Goal: Task Accomplishment & Management: Manage account settings

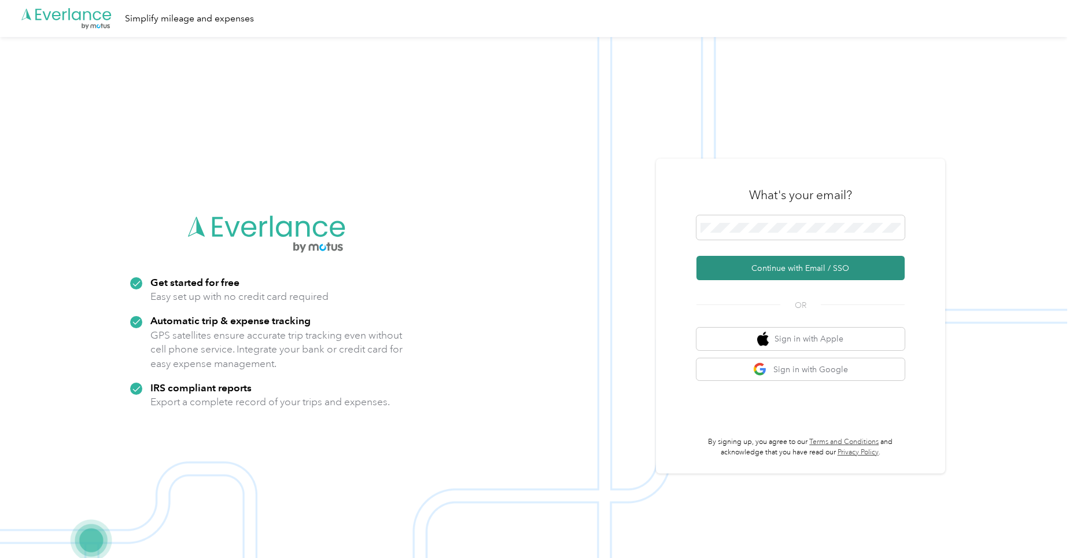
click at [761, 270] on button "Continue with Email / SSO" at bounding box center [800, 268] width 208 height 24
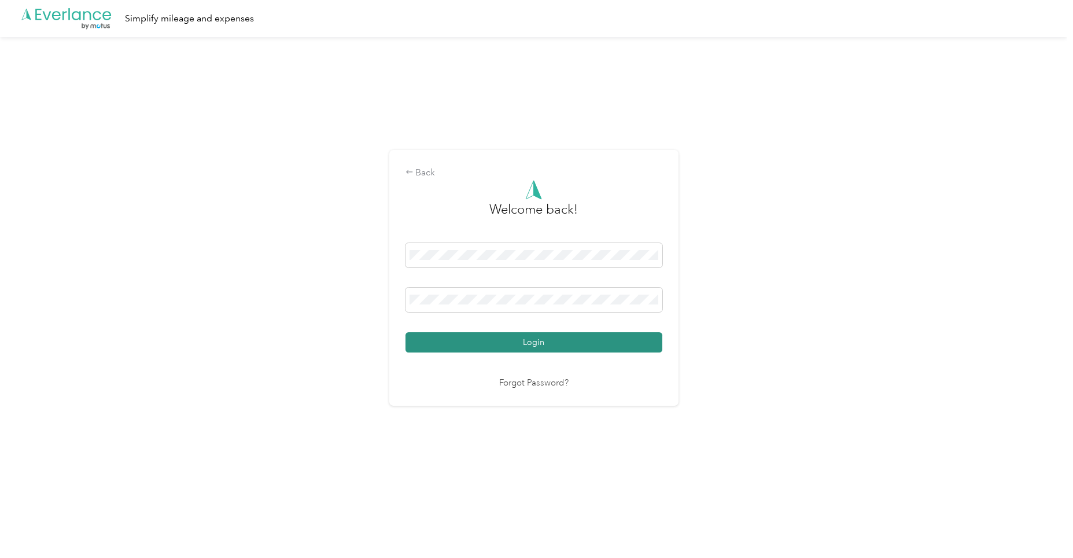
click at [520, 346] on button "Login" at bounding box center [533, 342] width 257 height 20
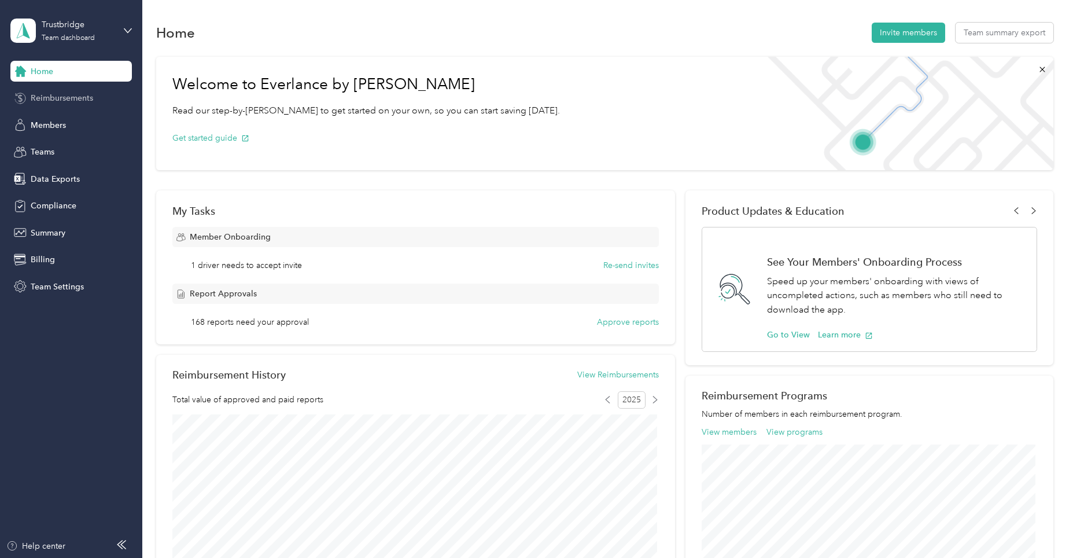
click at [56, 99] on span "Reimbursements" at bounding box center [62, 98] width 62 height 12
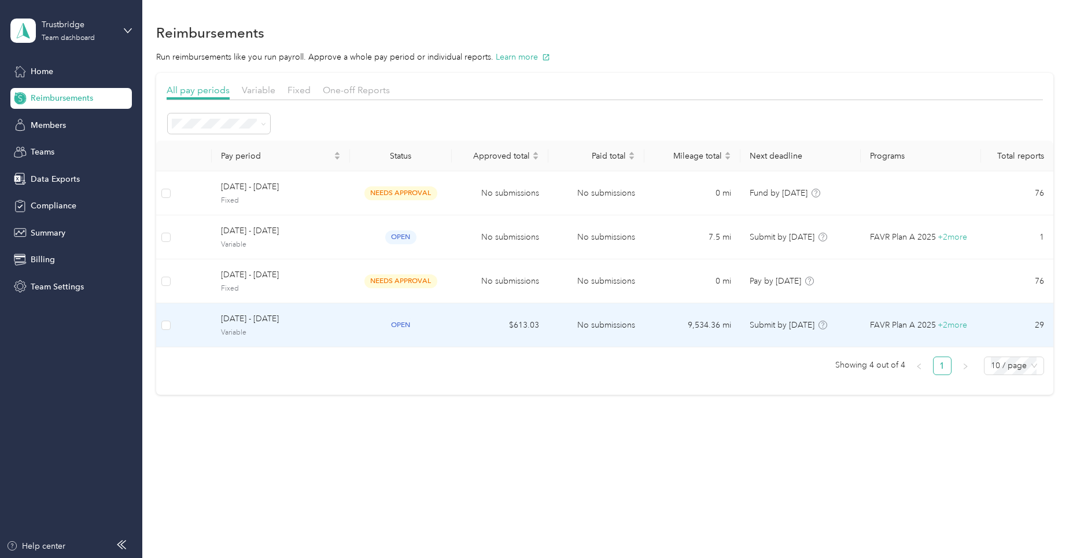
click at [522, 321] on td "$613.03" at bounding box center [500, 325] width 96 height 44
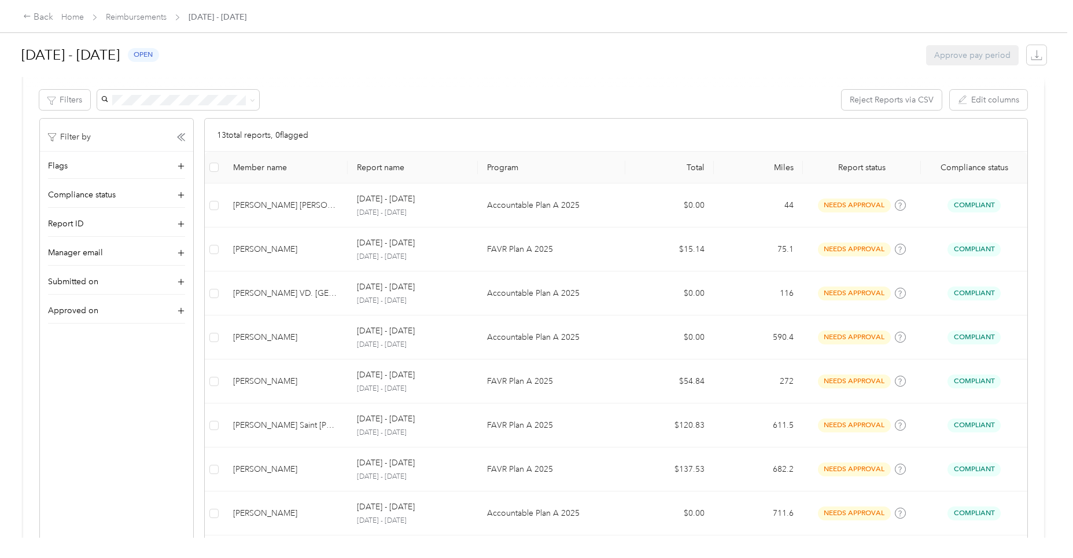
scroll to position [231, 0]
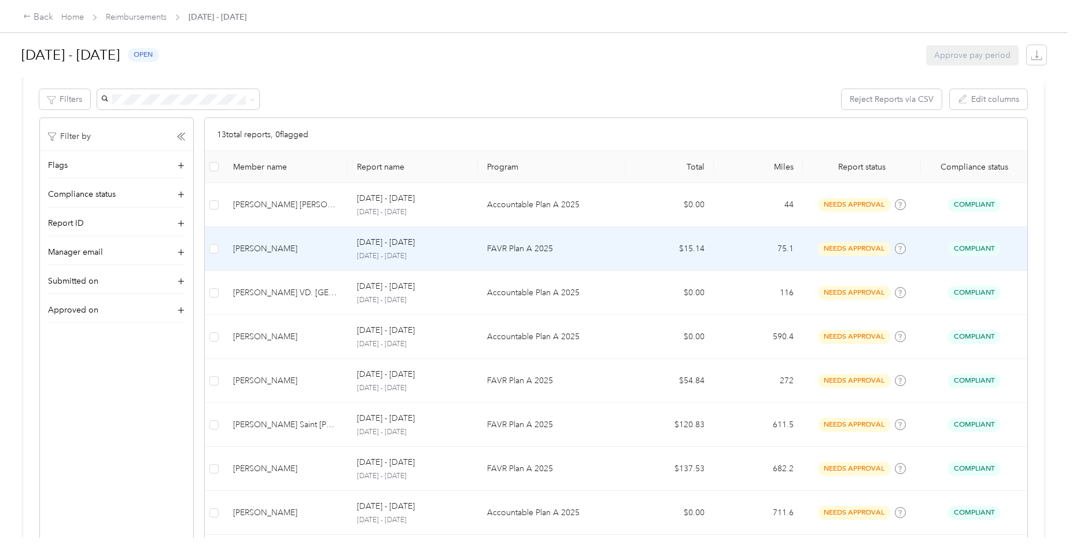
click at [389, 255] on p "September 1 - 30, 2025" at bounding box center [413, 256] width 112 height 10
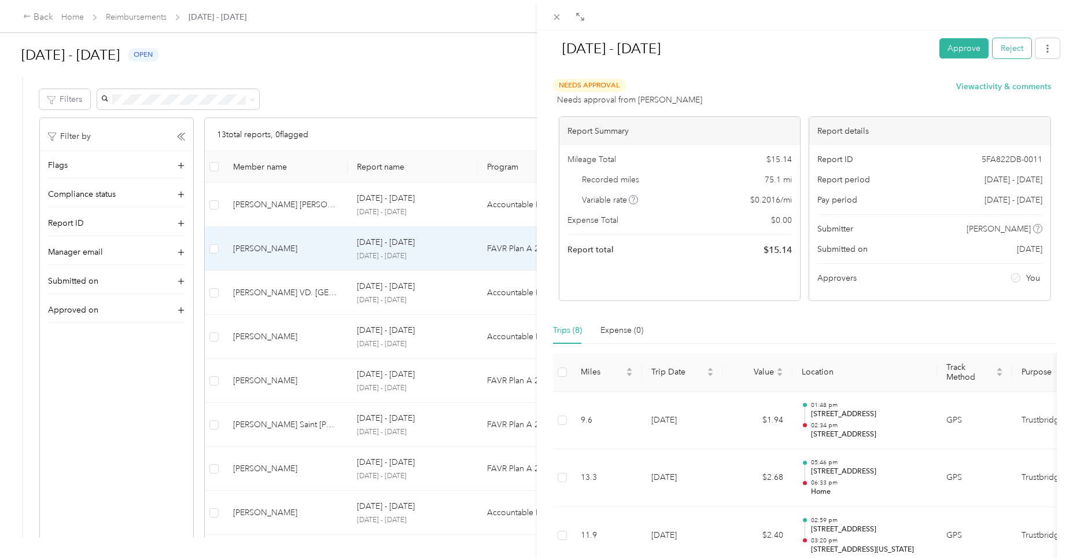
click at [1011, 48] on button "Reject" at bounding box center [1011, 48] width 39 height 20
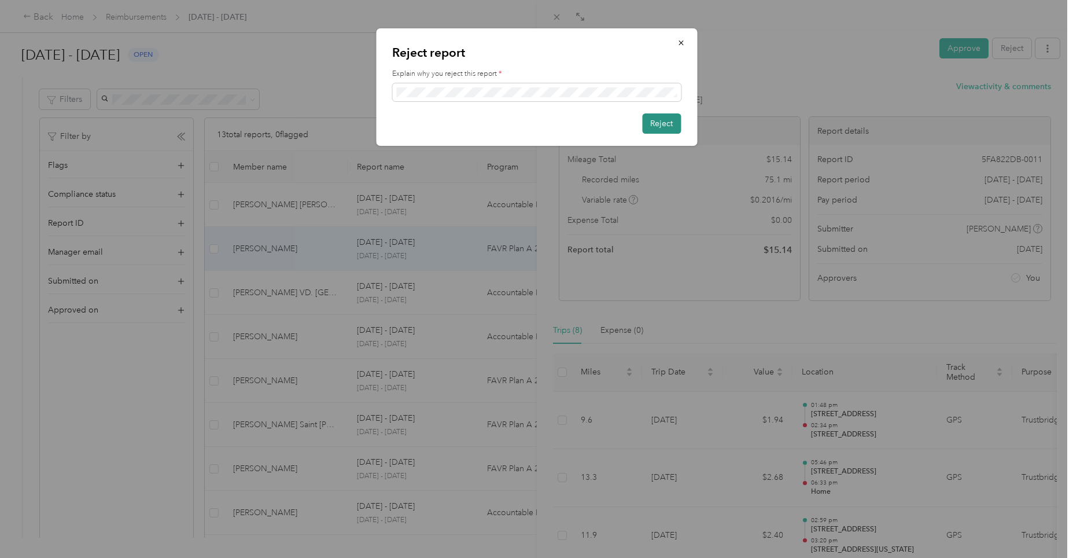
click at [660, 124] on button "Reject" at bounding box center [661, 123] width 39 height 20
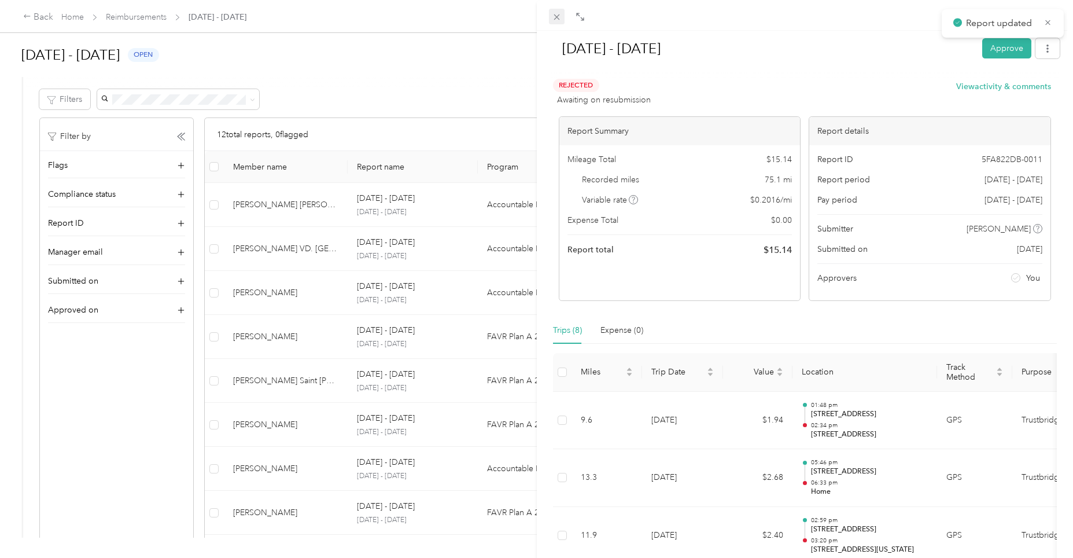
click at [553, 16] on icon at bounding box center [557, 17] width 10 height 10
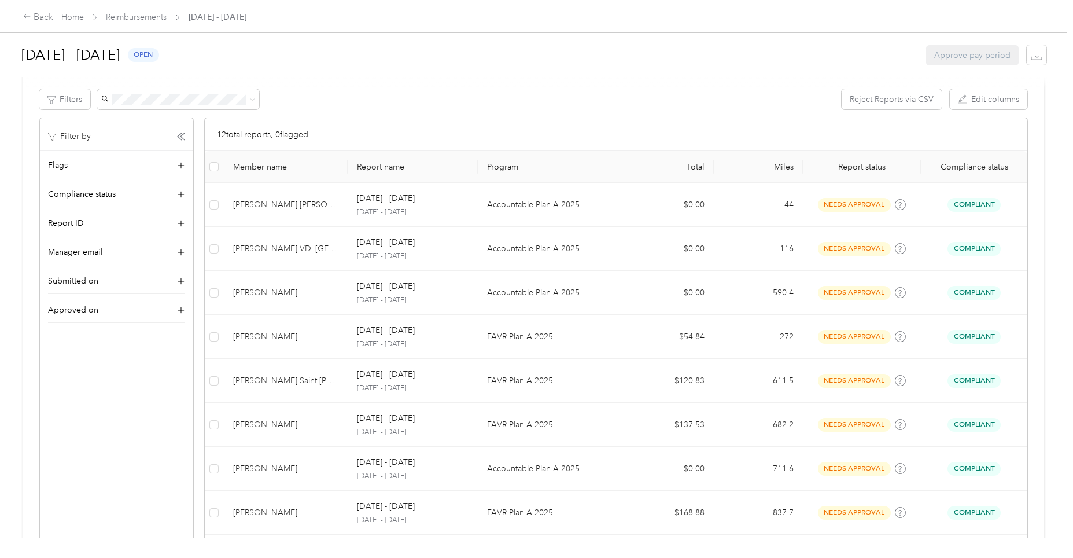
click at [81, 453] on div "Filter by Flags Compliance status Report ID Manager email Submitted on Approved…" at bounding box center [116, 432] width 154 height 630
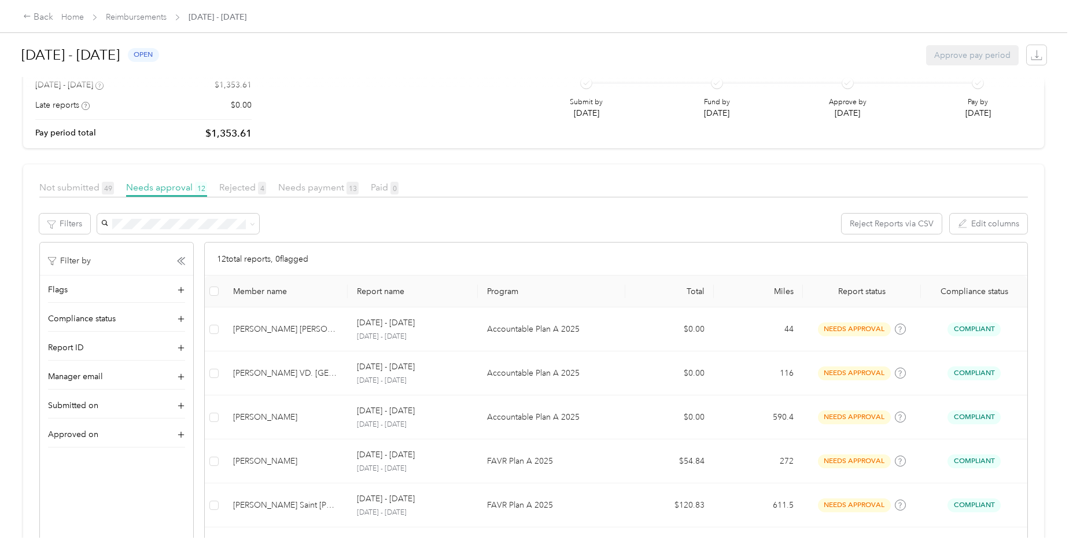
scroll to position [174, 0]
